Goal: Transaction & Acquisition: Purchase product/service

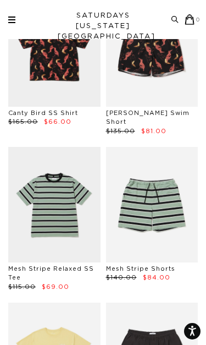
scroll to position [337, 0]
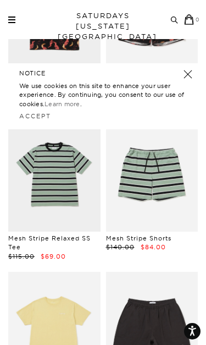
click at [38, 191] on link at bounding box center [54, 173] width 92 height 115
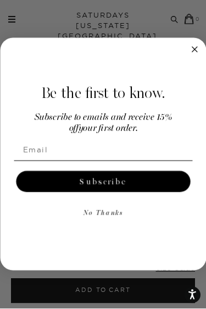
scroll to position [20, 0]
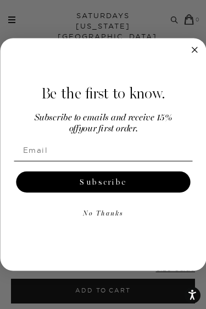
click at [196, 51] on circle "Close dialog" at bounding box center [195, 50] width 12 height 12
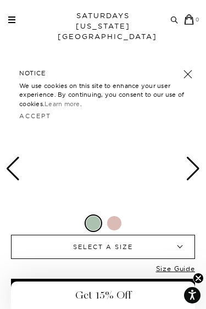
click at [188, 73] on link at bounding box center [187, 74] width 15 height 15
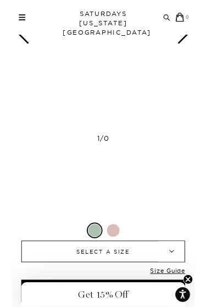
scroll to position [408, 0]
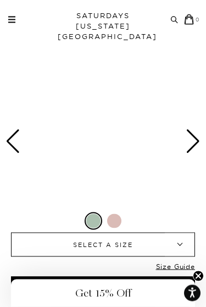
click at [201, 276] on circle "Close teaser" at bounding box center [199, 276] width 10 height 10
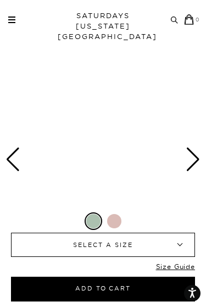
scroll to position [29, 0]
click at [14, 16] on span at bounding box center [11, 16] width 7 height 1
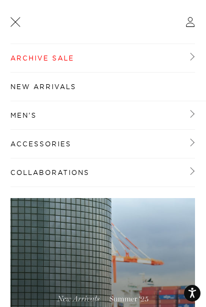
scroll to position [0, 0]
click at [21, 61] on link "Archive Sale" at bounding box center [102, 58] width 185 height 29
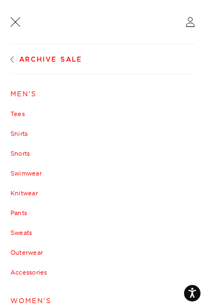
click at [18, 91] on link "Men's" at bounding box center [102, 94] width 185 height 7
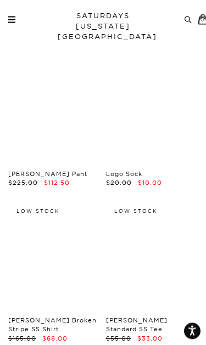
scroll to position [5004, 0]
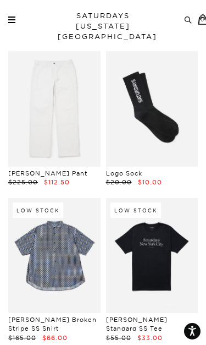
click at [70, 214] on link at bounding box center [54, 255] width 92 height 115
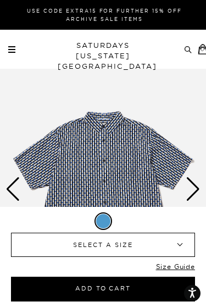
click at [187, 190] on div "Next slide" at bounding box center [193, 189] width 15 height 24
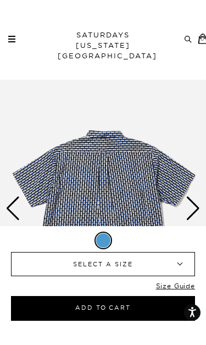
scroll to position [34, 0]
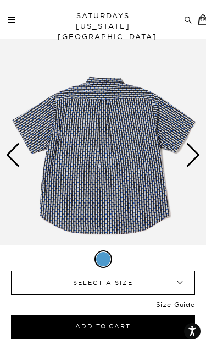
click at [196, 156] on div "Next slide" at bounding box center [193, 155] width 15 height 24
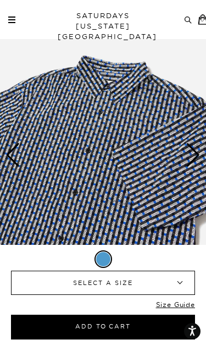
click at [196, 160] on div "Next slide" at bounding box center [193, 155] width 15 height 24
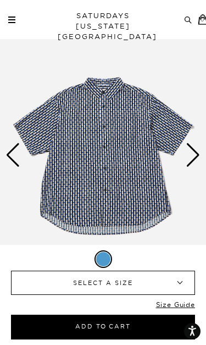
click at [195, 158] on div "Next slide" at bounding box center [193, 155] width 15 height 24
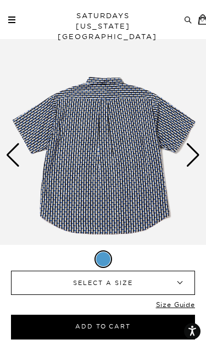
click at [196, 157] on div "Next slide" at bounding box center [193, 155] width 15 height 24
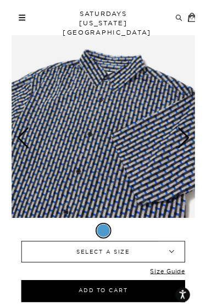
scroll to position [0, 0]
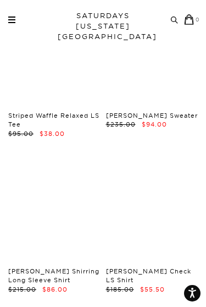
scroll to position [22597, 0]
